Goal: Information Seeking & Learning: Learn about a topic

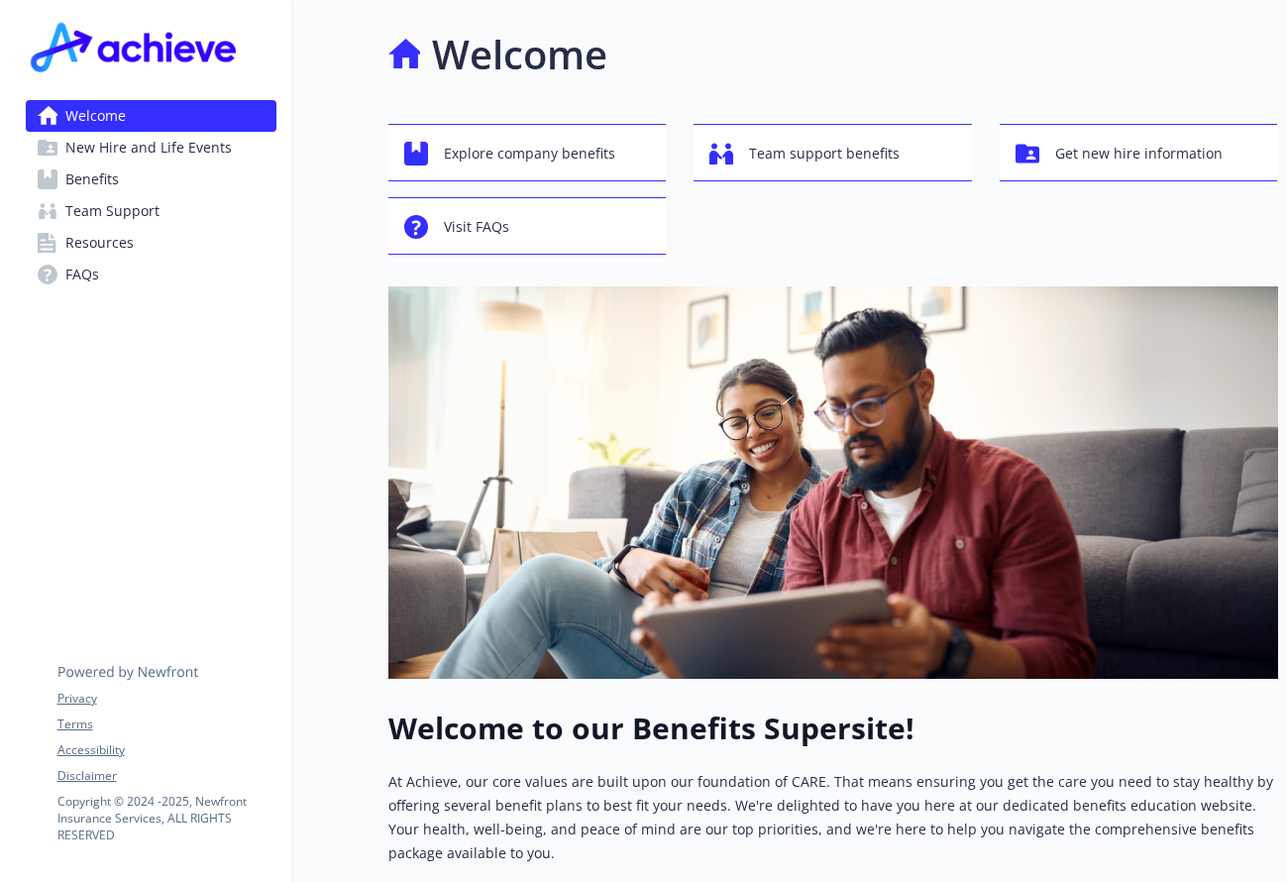
click at [83, 177] on span "Benefits" at bounding box center [91, 179] width 53 height 32
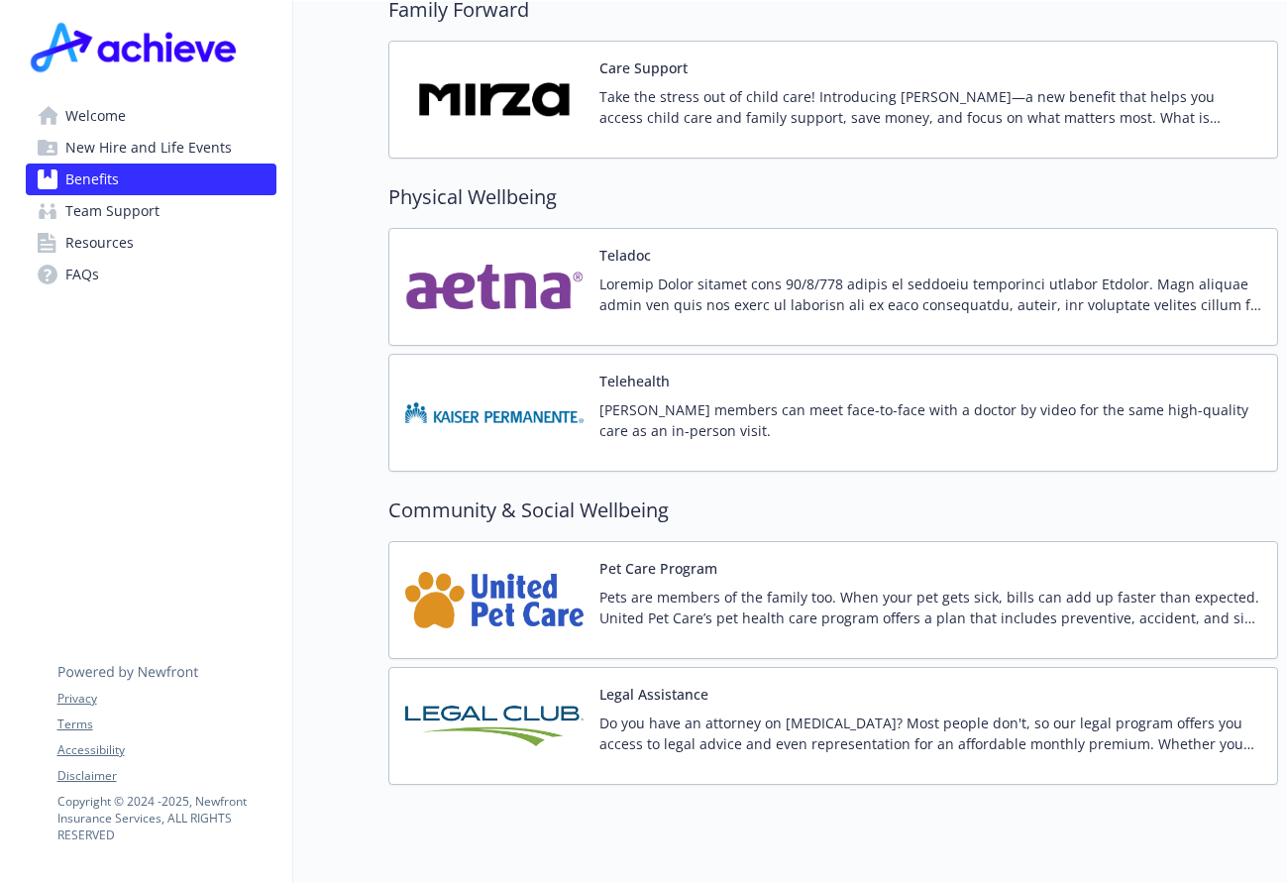
scroll to position [4001, 0]
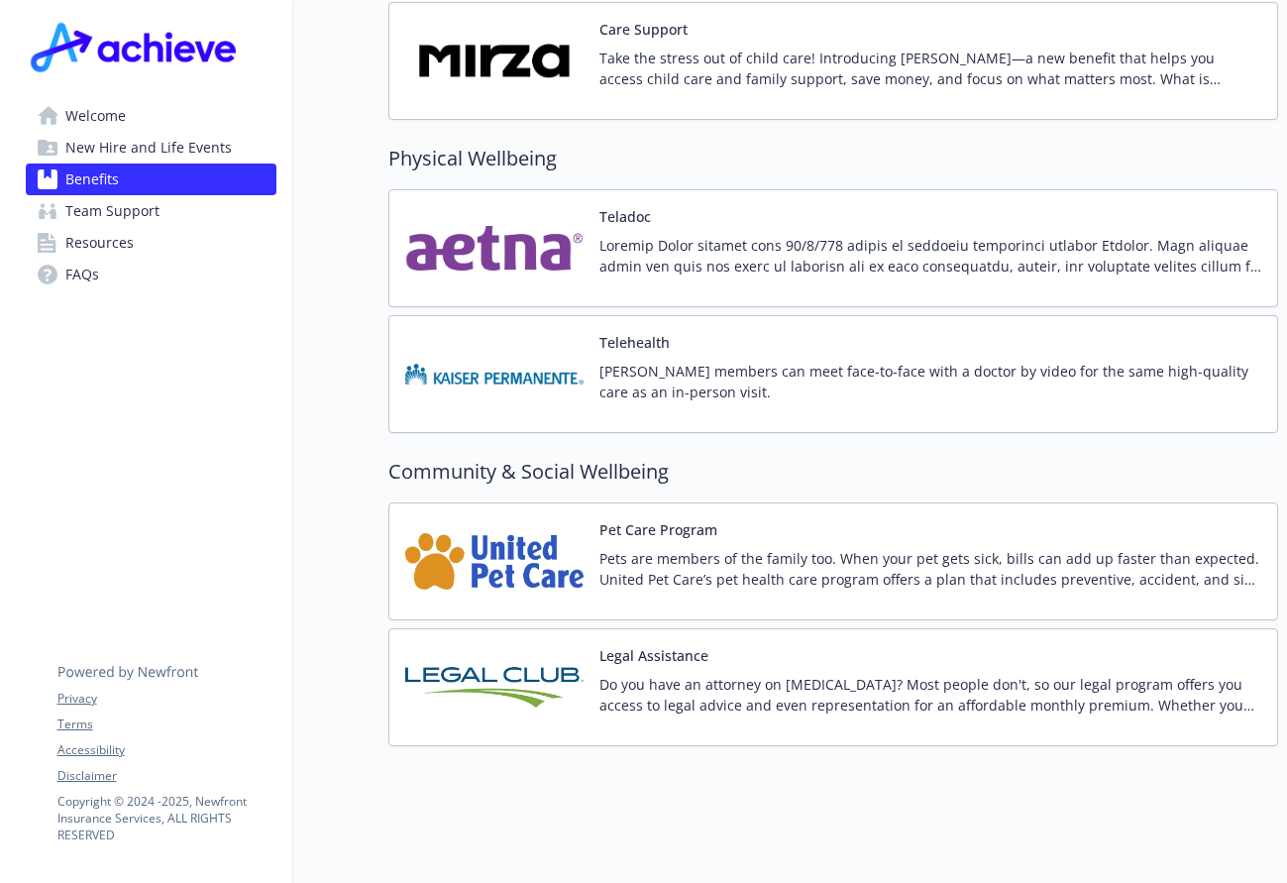
click at [464, 519] on img at bounding box center [494, 561] width 178 height 84
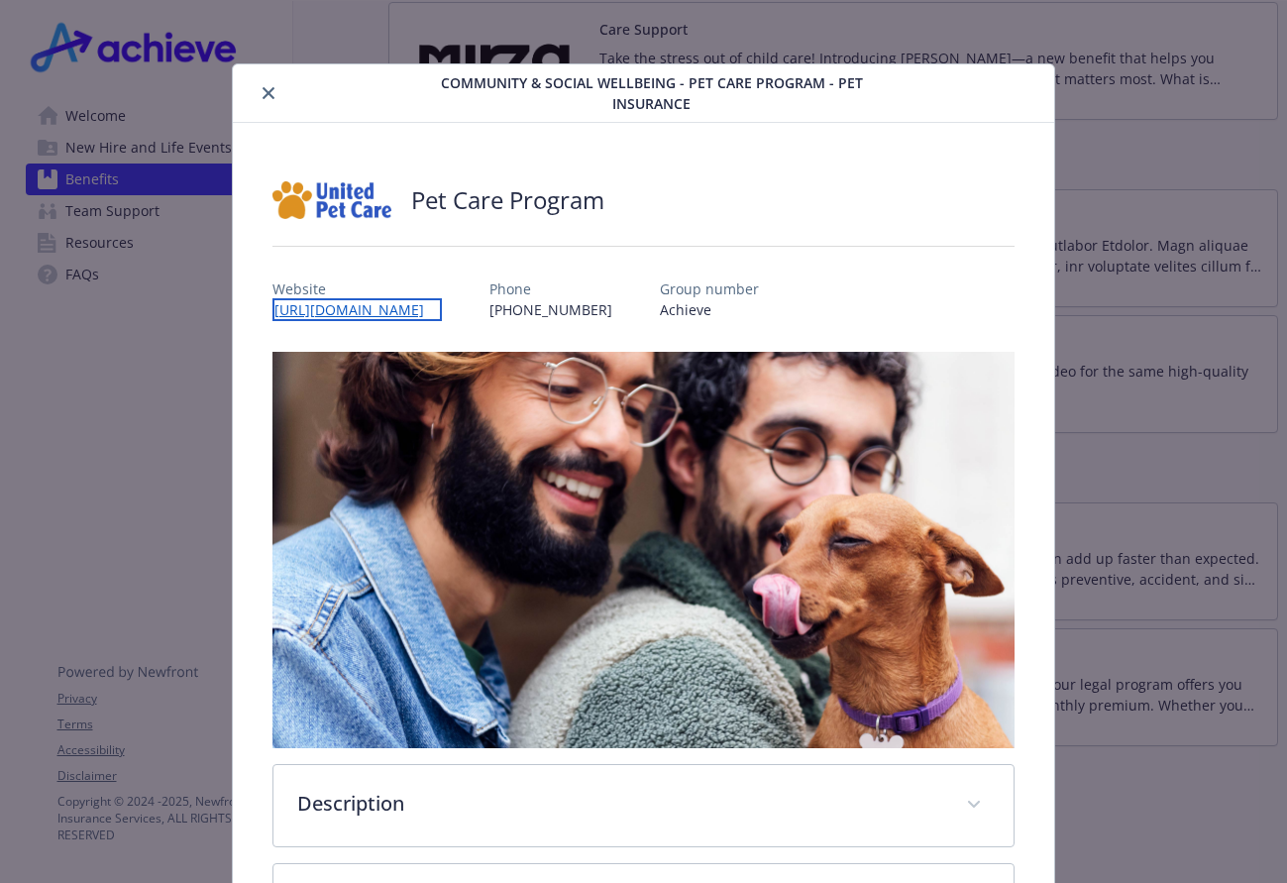
click at [442, 306] on link "[URL][DOMAIN_NAME]" at bounding box center [356, 309] width 169 height 23
